Goal: Book appointment/travel/reservation

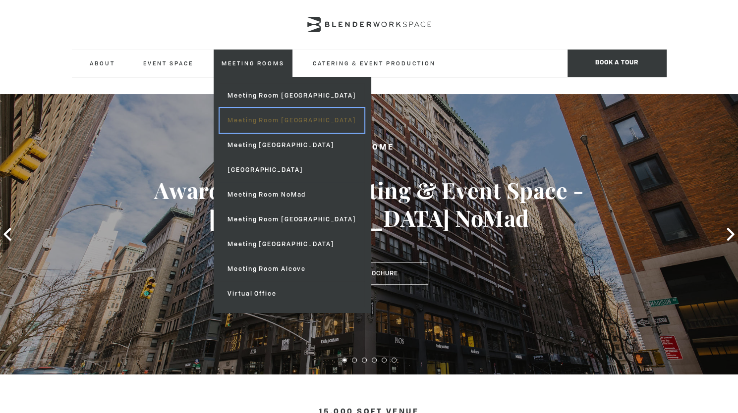
click at [254, 124] on link "Meeting Room [GEOGRAPHIC_DATA]" at bounding box center [291, 120] width 144 height 25
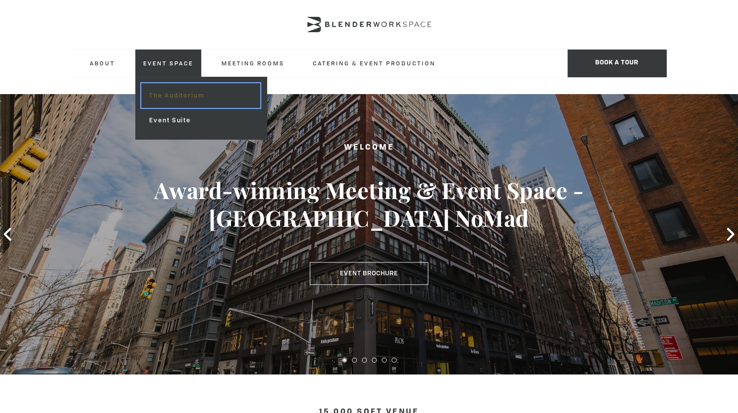
click at [171, 100] on link "The Auditorium" at bounding box center [200, 95] width 118 height 25
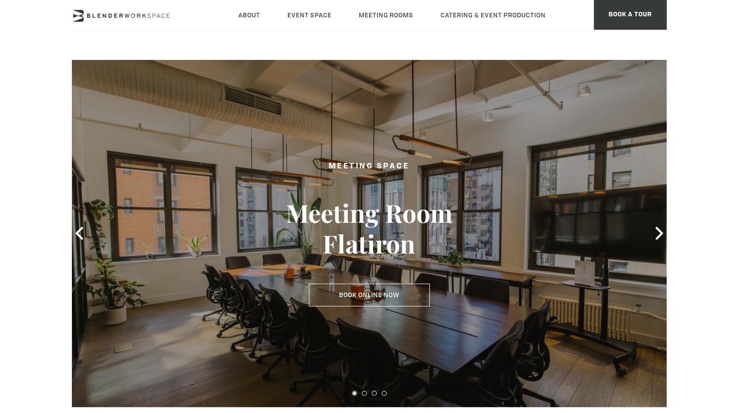
scroll to position [248, 0]
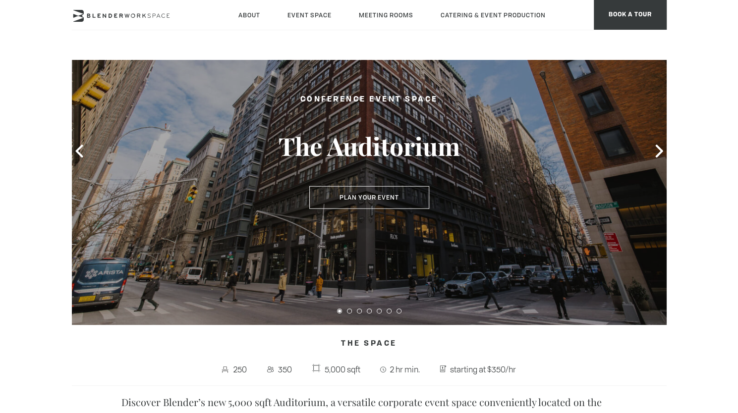
scroll to position [99, 0]
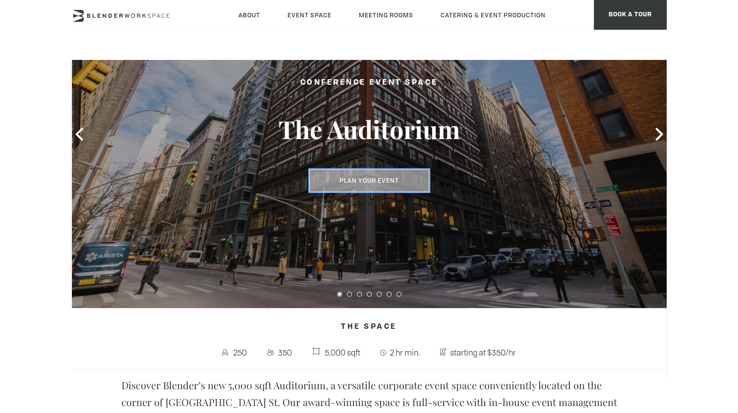
click at [351, 188] on button "Plan Your Event" at bounding box center [369, 180] width 120 height 23
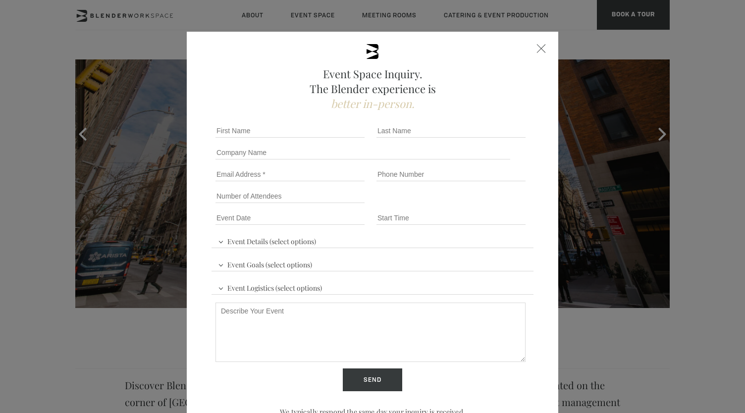
click at [538, 45] on div at bounding box center [541, 48] width 9 height 9
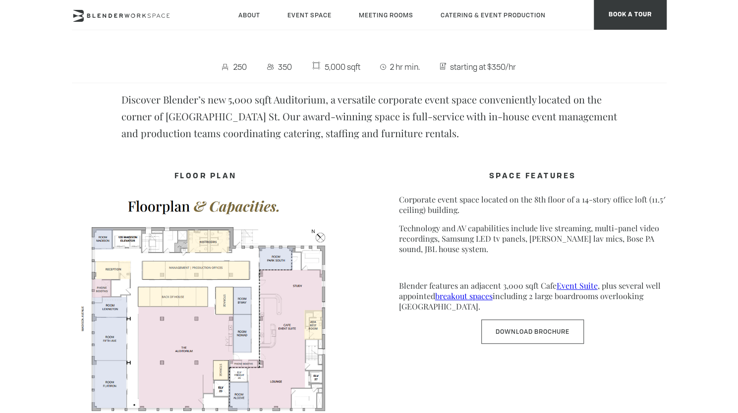
scroll to position [198, 0]
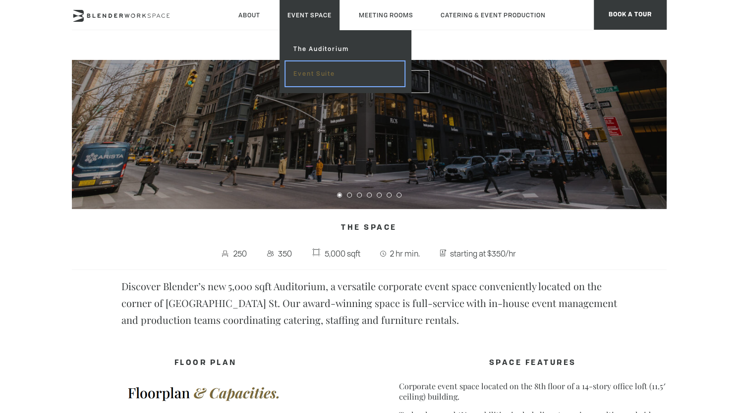
click at [315, 78] on link "Event Suite" at bounding box center [344, 73] width 118 height 25
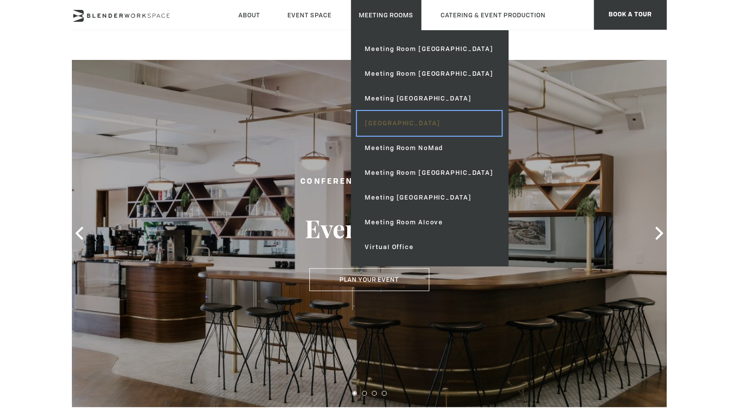
click at [392, 127] on link "[GEOGRAPHIC_DATA]" at bounding box center [429, 123] width 144 height 25
